Goal: Task Accomplishment & Management: Complete application form

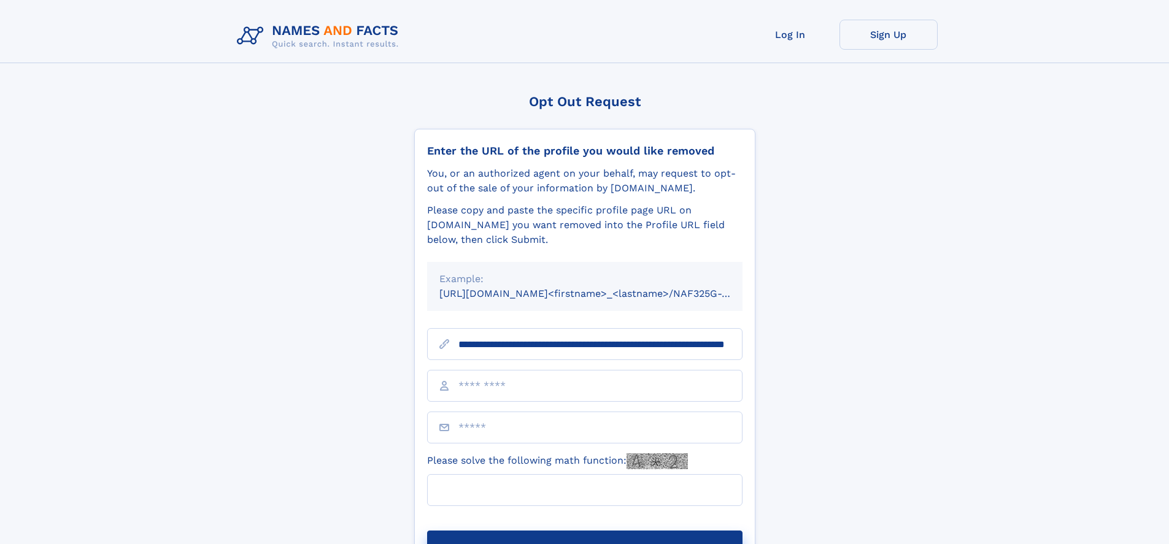
scroll to position [0, 126]
type input "**********"
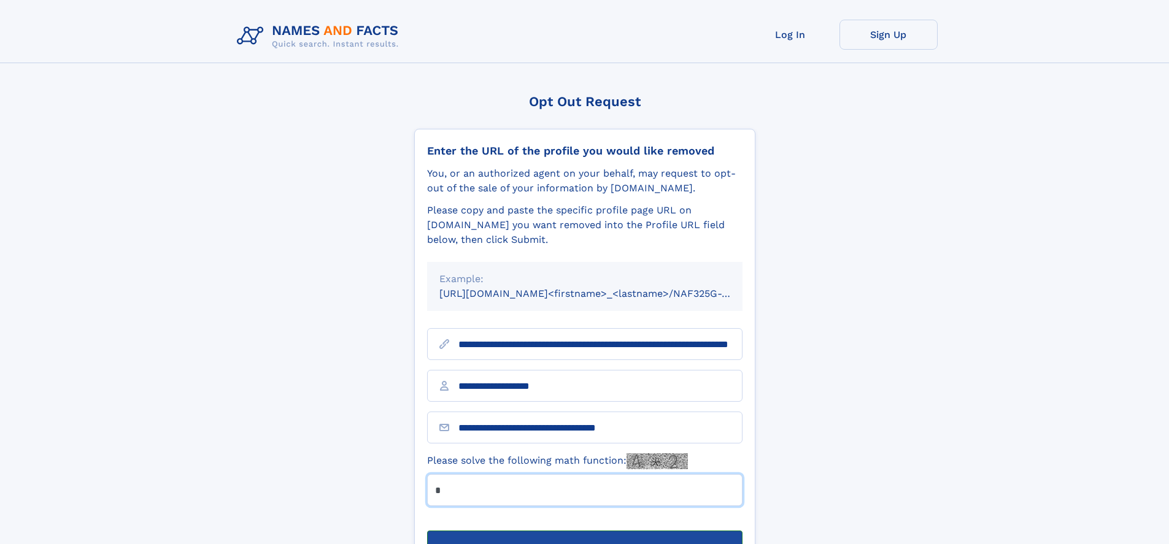
type input "*"
click at [584, 531] on button "Submit Opt Out Request" at bounding box center [584, 550] width 315 height 39
